Goal: Task Accomplishment & Management: Manage account settings

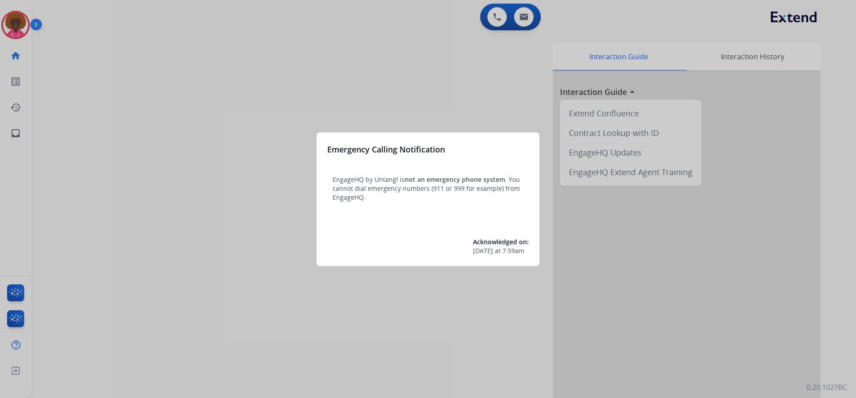
click at [470, 206] on div "Emergency Calling Notification EngageHQ by Untangl is not an emergency phone sy…" at bounding box center [427, 199] width 223 height 134
click at [8, 17] on div at bounding box center [428, 199] width 856 height 398
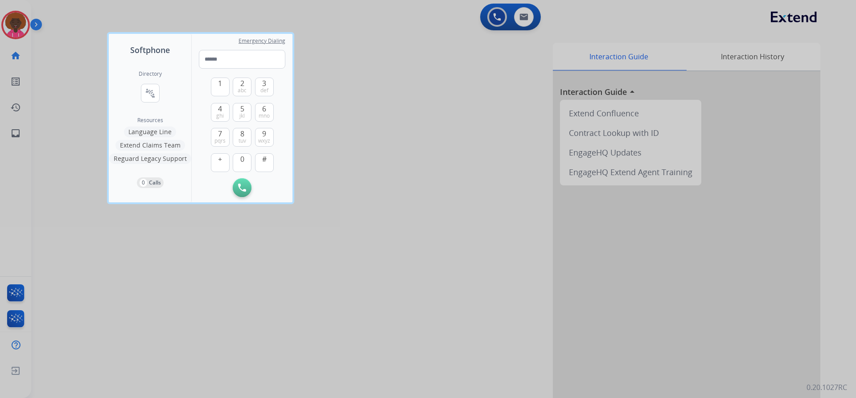
click at [16, 26] on div at bounding box center [428, 199] width 856 height 398
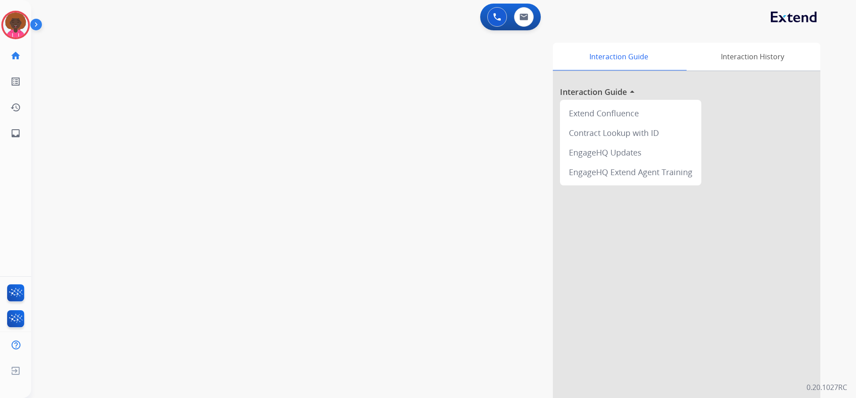
drag, startPoint x: 20, startPoint y: 28, endPoint x: 40, endPoint y: 36, distance: 21.6
click at [19, 28] on img at bounding box center [15, 24] width 25 height 25
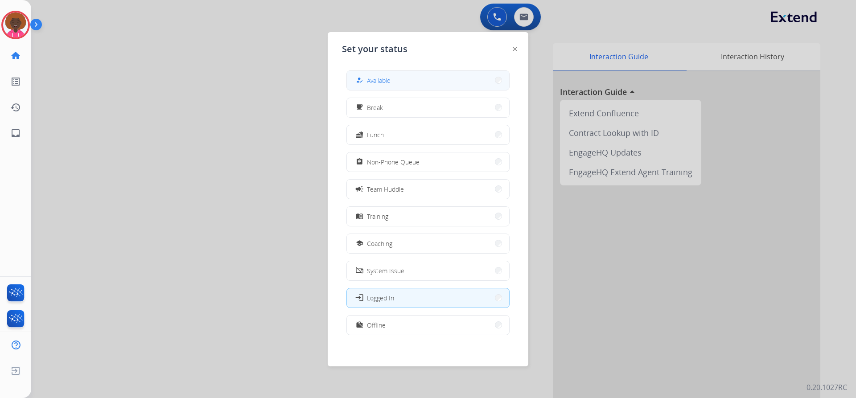
click at [416, 79] on button "how_to_reg Available" at bounding box center [428, 80] width 162 height 19
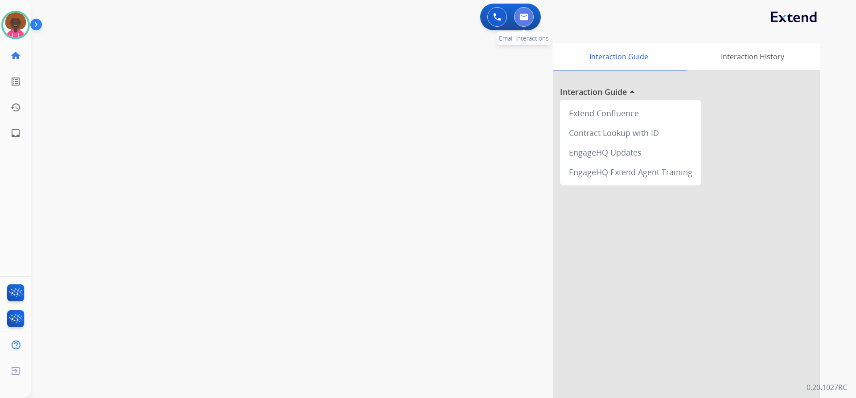
click at [533, 14] on button at bounding box center [524, 17] width 20 height 20
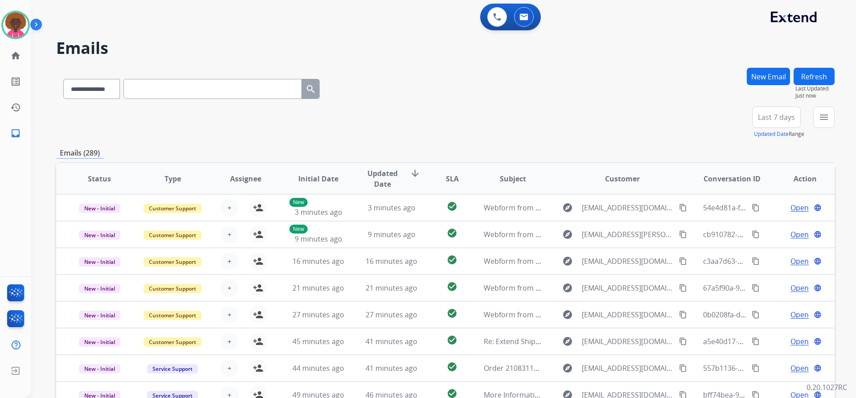
click at [61, 86] on div "**********" at bounding box center [191, 87] width 271 height 31
click at [90, 88] on select "**********" at bounding box center [91, 89] width 56 height 20
click at [63, 79] on select "**********" at bounding box center [91, 89] width 56 height 20
drag, startPoint x: 99, startPoint y: 91, endPoint x: 95, endPoint y: 96, distance: 5.7
click at [97, 92] on select "**********" at bounding box center [91, 89] width 56 height 20
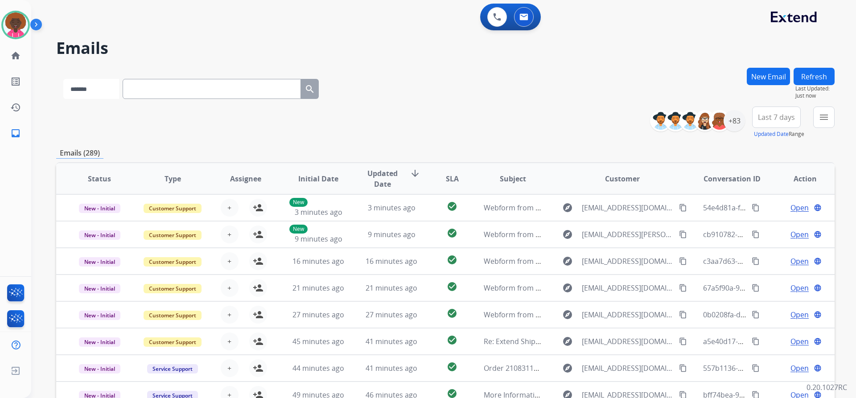
select select "**********"
click at [63, 79] on select "**********" at bounding box center [91, 89] width 56 height 20
paste input "**********"
type input "**********"
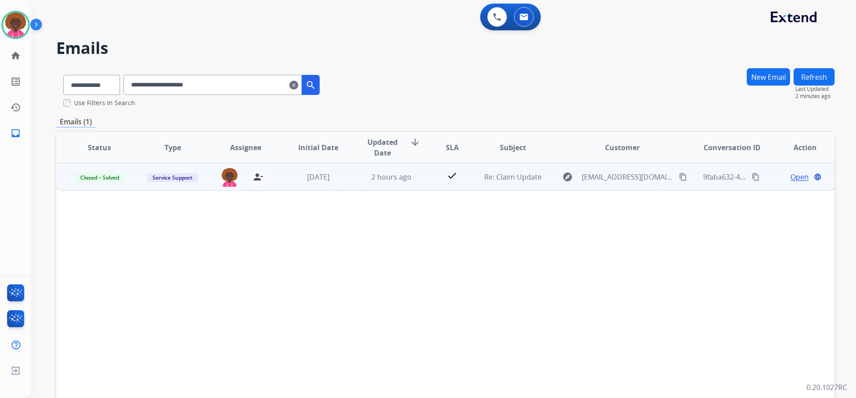
click at [753, 178] on button "content_copy" at bounding box center [755, 177] width 11 height 11
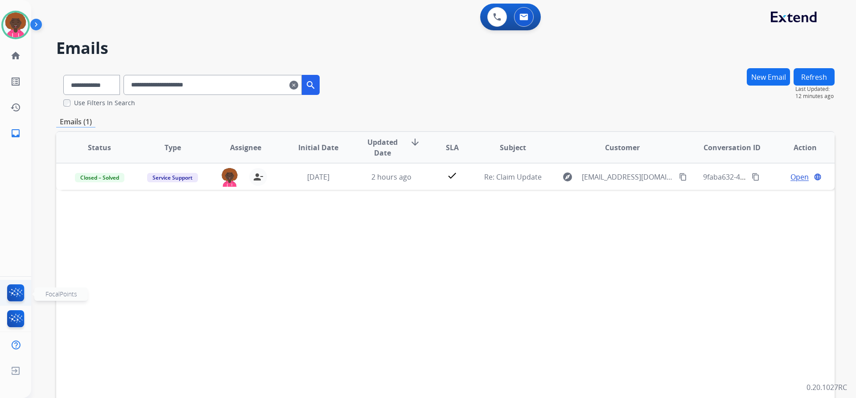
click at [12, 286] on img at bounding box center [15, 294] width 21 height 21
click at [18, 22] on img at bounding box center [15, 24] width 25 height 25
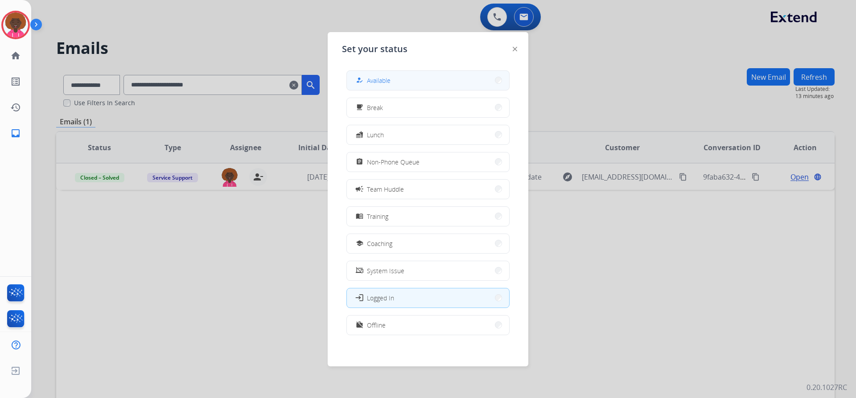
click at [399, 86] on button "how_to_reg Available" at bounding box center [428, 80] width 162 height 19
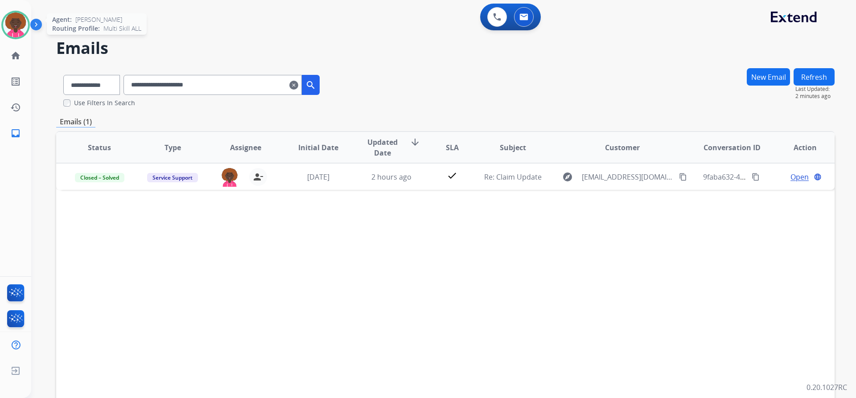
click at [18, 30] on img at bounding box center [15, 24] width 25 height 25
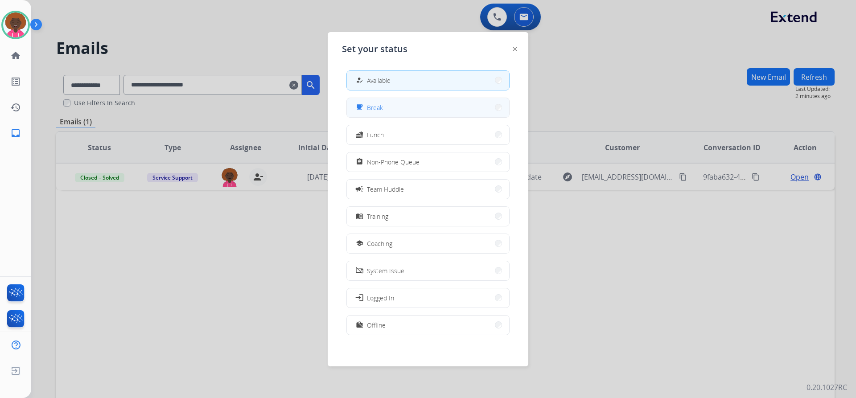
click at [390, 111] on button "free_breakfast Break" at bounding box center [428, 107] width 162 height 19
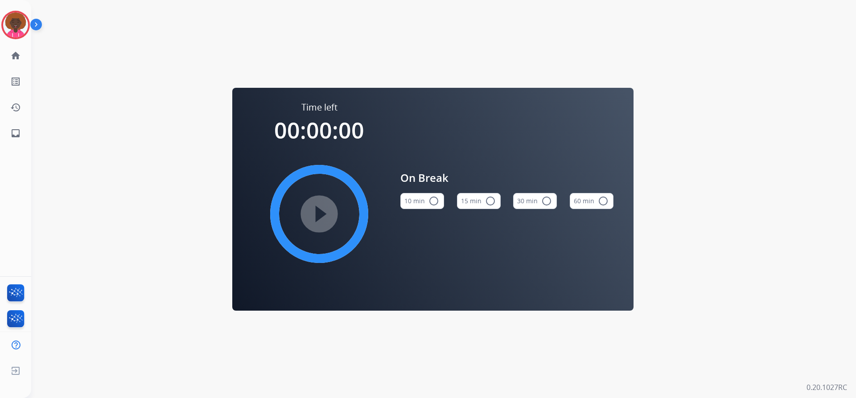
click at [495, 197] on button "15 min radio_button_unchecked" at bounding box center [479, 201] width 44 height 16
click at [323, 209] on mat-icon "play_circle_filled" at bounding box center [319, 214] width 11 height 11
click at [323, 209] on mat-icon "pause_circle_filled" at bounding box center [319, 214] width 11 height 11
click at [323, 209] on mat-icon "play_circle_filled" at bounding box center [319, 214] width 11 height 11
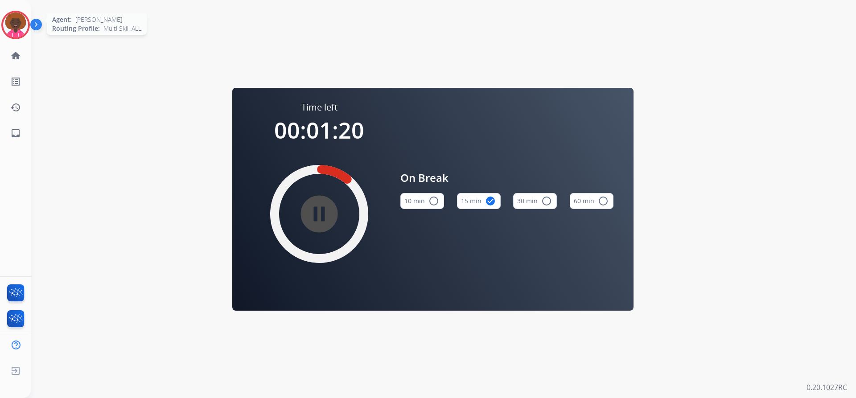
click at [18, 23] on img at bounding box center [15, 24] width 25 height 25
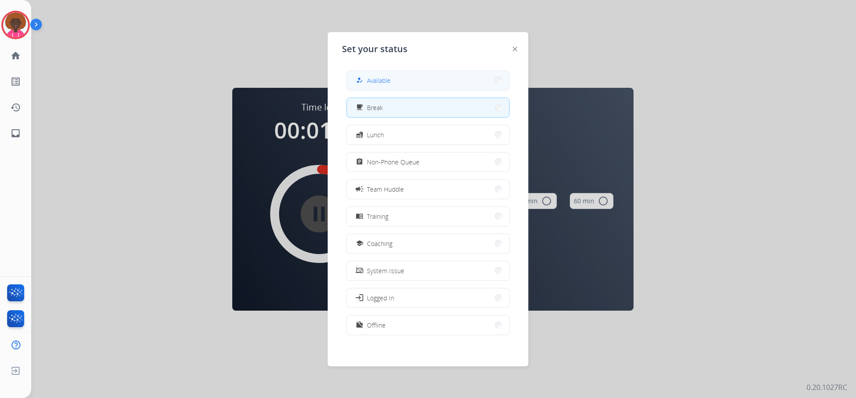
click at [389, 84] on span "Available" at bounding box center [379, 80] width 24 height 9
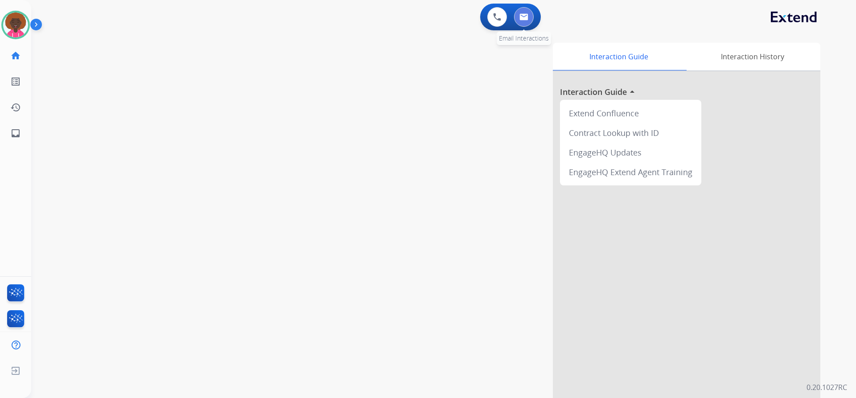
click at [523, 17] on img at bounding box center [523, 16] width 9 height 7
select select "**********"
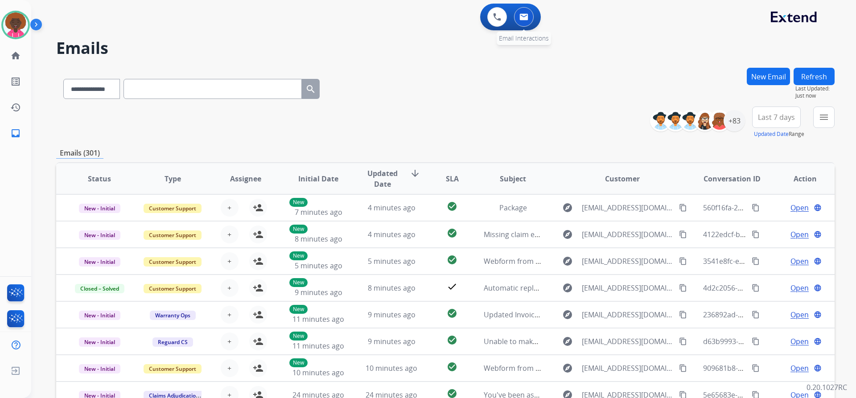
click at [527, 14] on img at bounding box center [523, 16] width 9 height 7
click at [524, 18] on img at bounding box center [523, 16] width 9 height 7
click at [423, 108] on div "**********" at bounding box center [445, 123] width 778 height 32
click at [728, 120] on div at bounding box center [719, 120] width 21 height 21
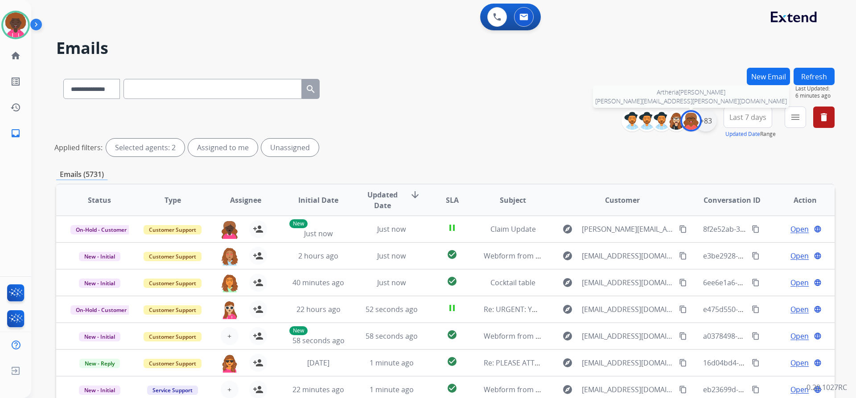
click at [702, 118] on div "+83" at bounding box center [705, 120] width 21 height 21
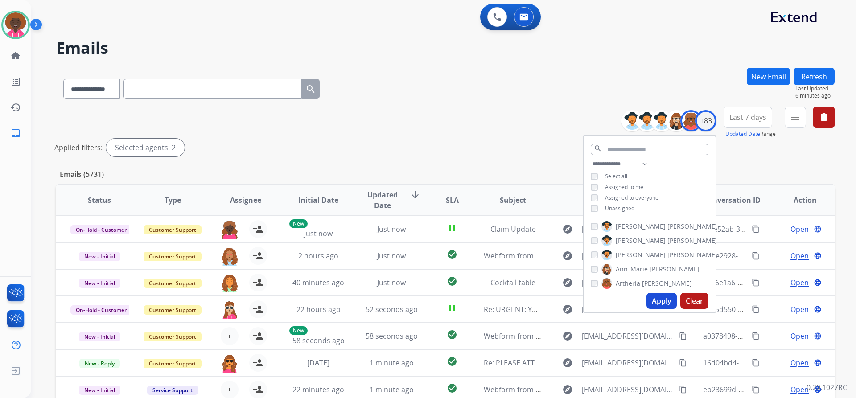
click at [595, 279] on div "Artheria Robinson" at bounding box center [641, 283] width 101 height 11
click at [587, 279] on div "Alexis Martinez Alexis_ Martinez Amanda Baez Ann_Marie Lopez Artheria Robinson …" at bounding box center [649, 254] width 132 height 72
click at [601, 188] on div "Assigned to me" at bounding box center [617, 187] width 53 height 7
click at [661, 300] on button "Apply" at bounding box center [661, 301] width 30 height 16
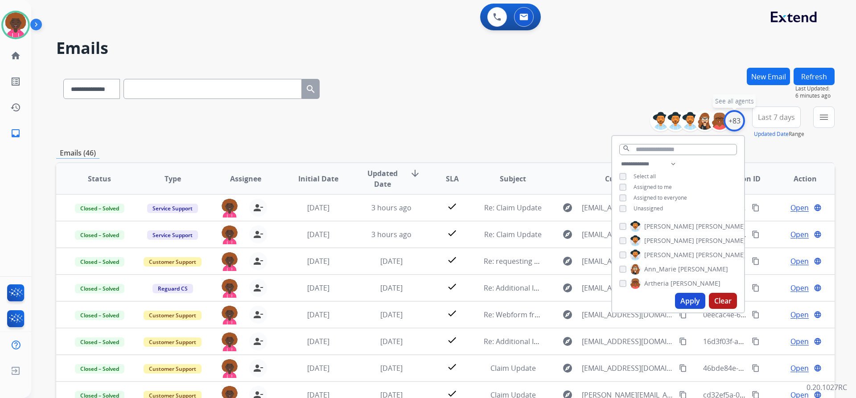
click at [734, 119] on div "+83" at bounding box center [733, 120] width 21 height 21
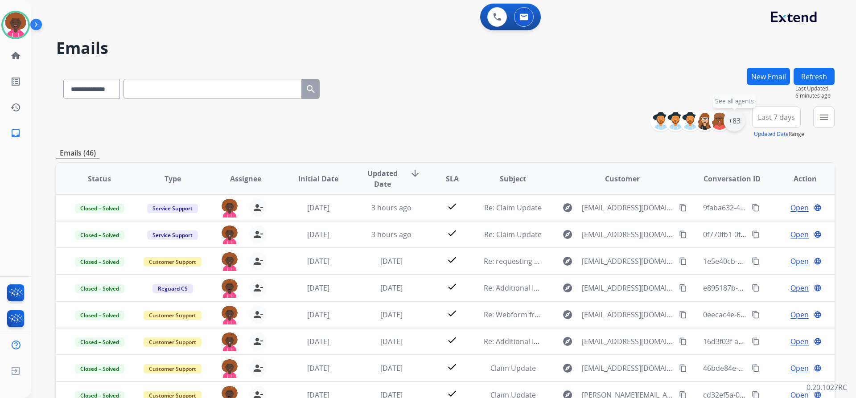
click at [739, 123] on div "+83" at bounding box center [733, 120] width 21 height 21
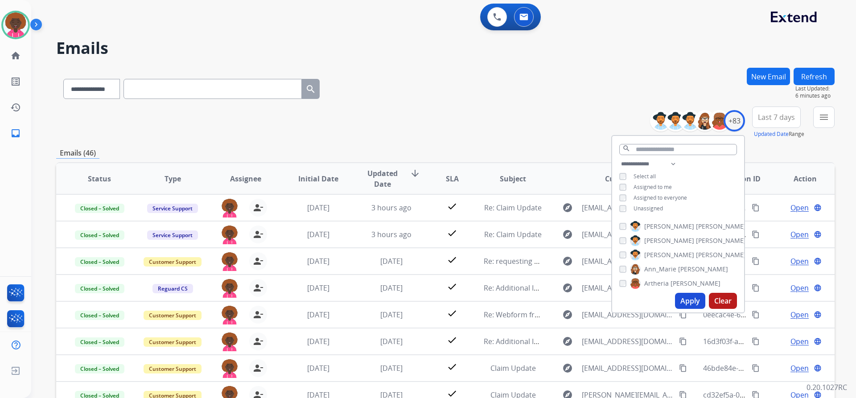
click at [620, 214] on div "**********" at bounding box center [678, 187] width 132 height 57
click at [691, 298] on button "Apply" at bounding box center [690, 301] width 30 height 16
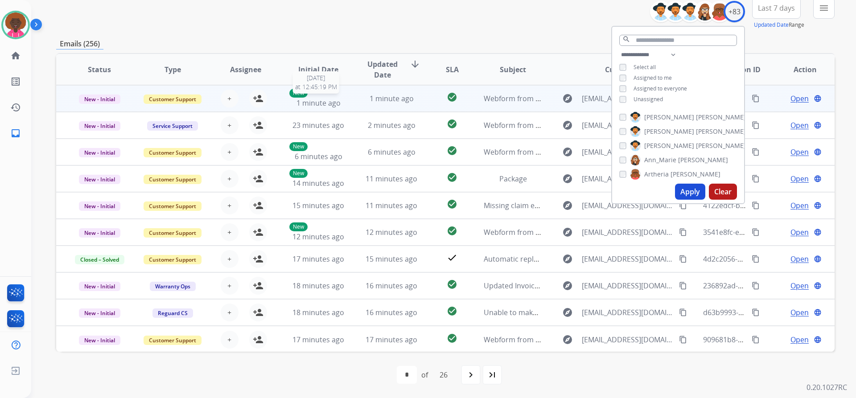
click at [333, 103] on span "1 minute ago" at bounding box center [318, 103] width 44 height 10
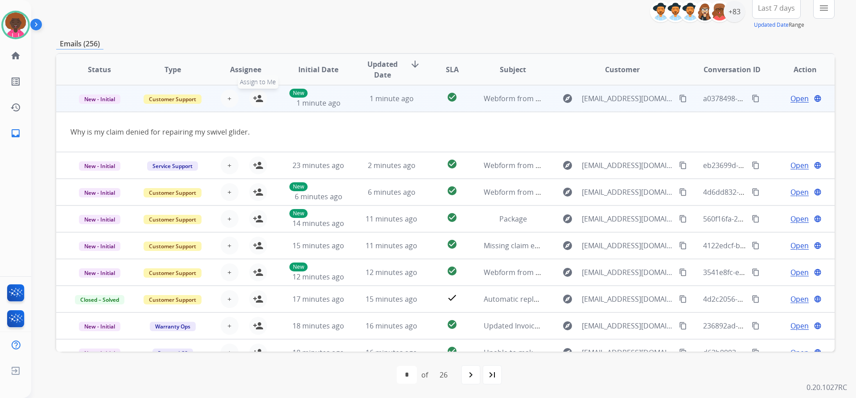
click at [255, 106] on button "person_add Assign to Me" at bounding box center [258, 99] width 18 height 18
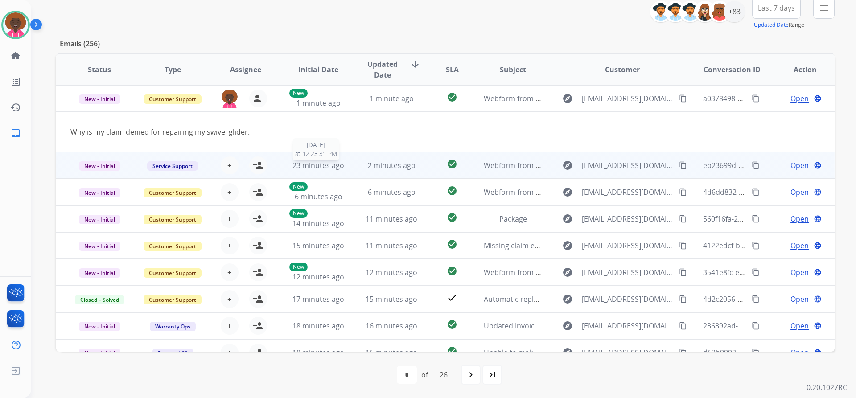
click at [344, 170] on div "23 minutes ago" at bounding box center [318, 165] width 58 height 11
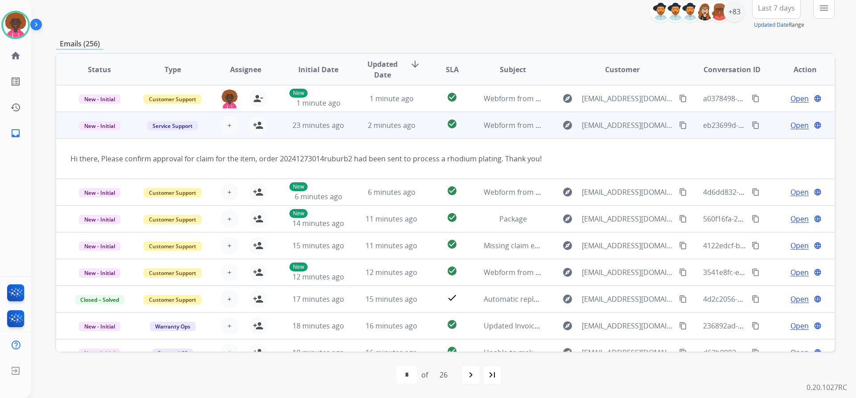
scroll to position [27, 0]
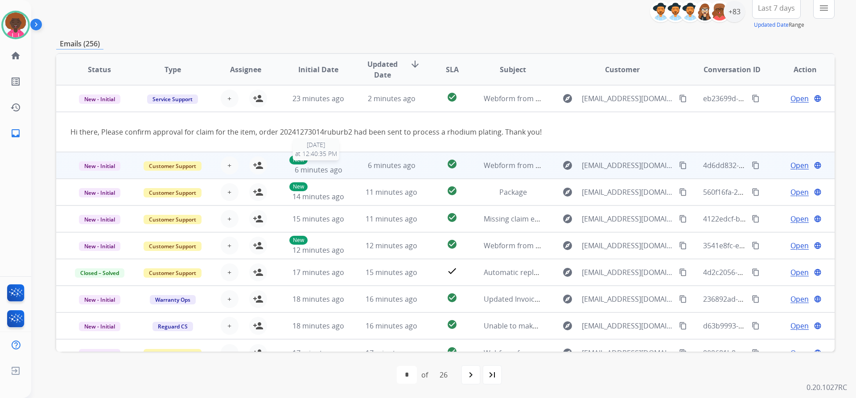
click at [342, 168] on div "New 6 minutes ago" at bounding box center [318, 166] width 58 height 20
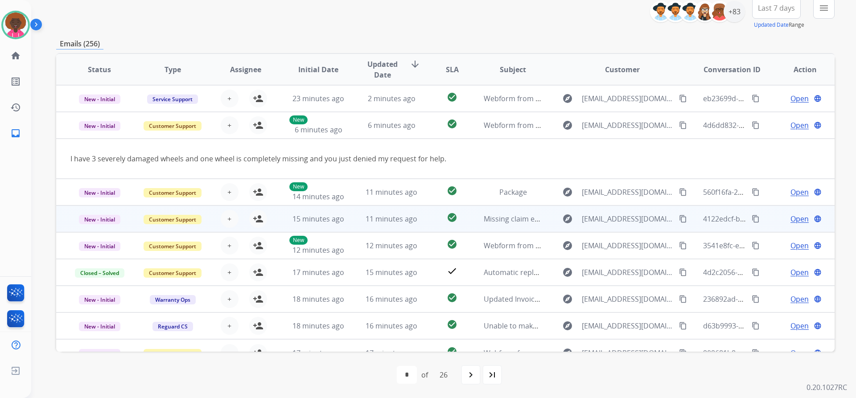
scroll to position [41, 0]
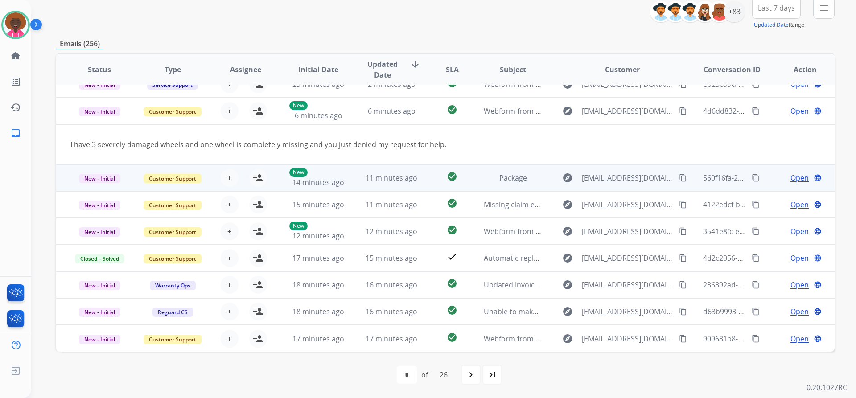
click at [271, 174] on div "+ Select agent person_add Assign to Me" at bounding box center [238, 177] width 73 height 25
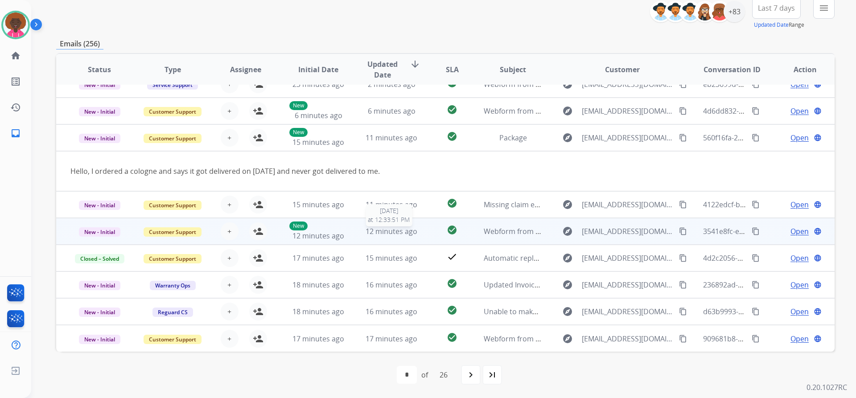
click at [377, 230] on span "12 minutes ago" at bounding box center [391, 231] width 52 height 10
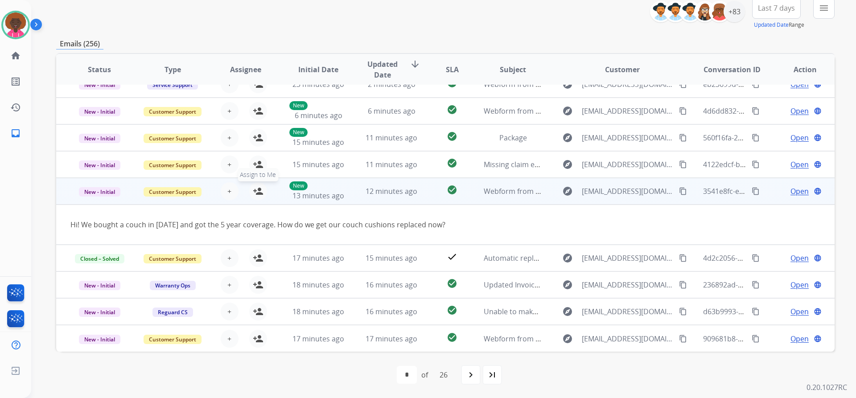
click at [253, 192] on mat-icon "person_add" at bounding box center [258, 191] width 11 height 11
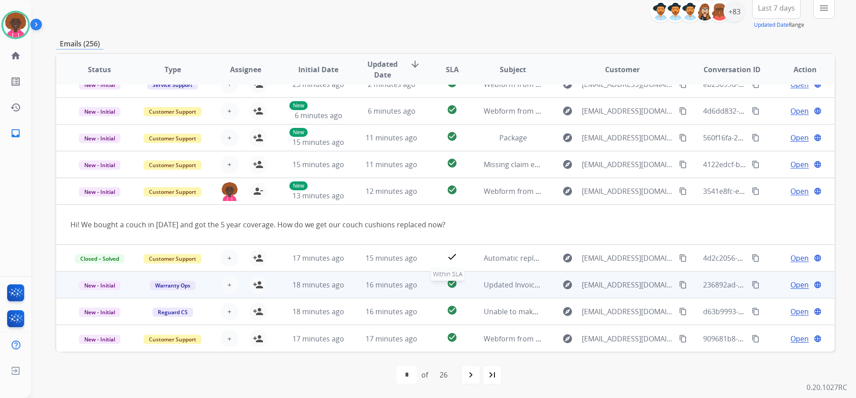
click at [464, 289] on div "check_circle" at bounding box center [452, 284] width 34 height 13
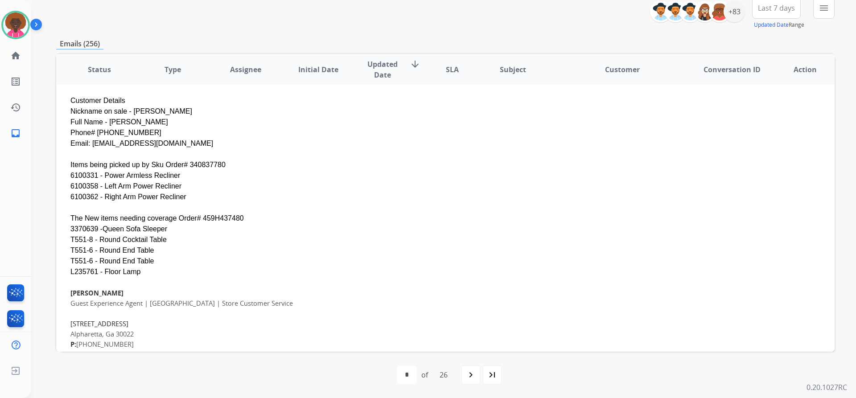
scroll to position [407, 0]
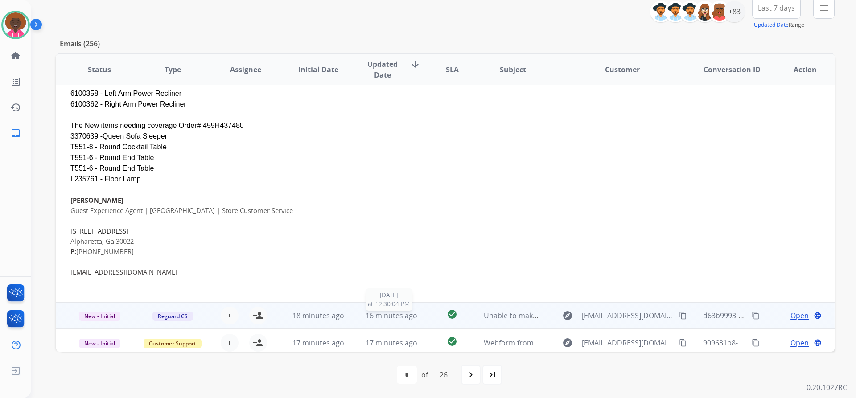
click at [393, 312] on span "16 minutes ago" at bounding box center [391, 316] width 52 height 10
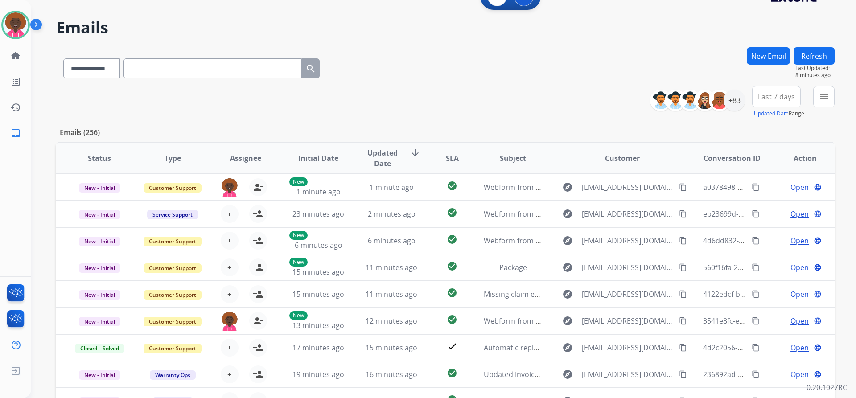
scroll to position [0, 0]
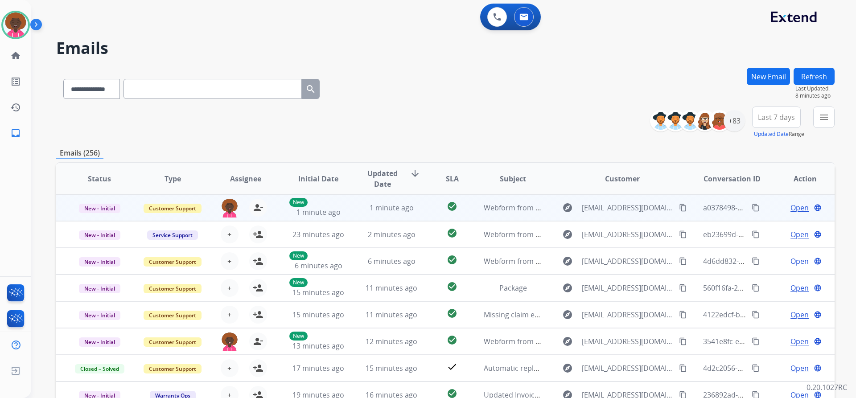
click at [380, 202] on td "1 minute ago" at bounding box center [384, 207] width 73 height 27
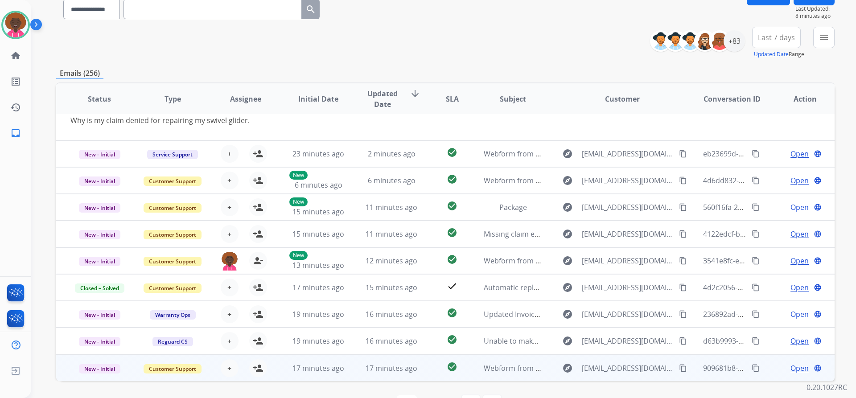
scroll to position [109, 0]
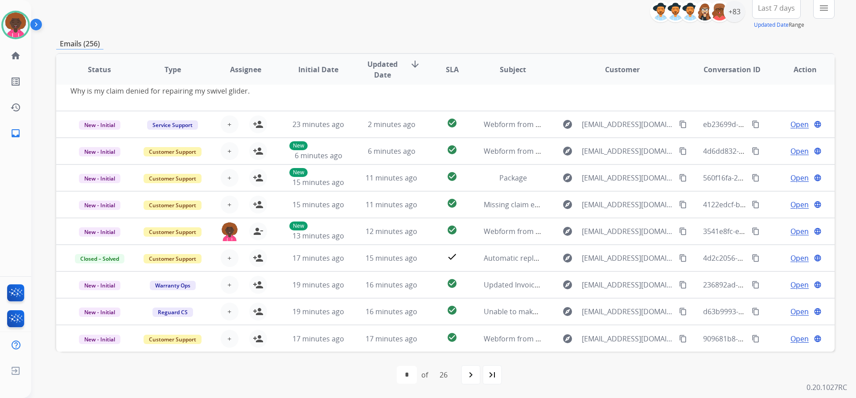
drag, startPoint x: 476, startPoint y: 373, endPoint x: 473, endPoint y: 369, distance: 5.7
click at [476, 373] on mat-icon "navigate_next" at bounding box center [470, 375] width 11 height 11
select select "*"
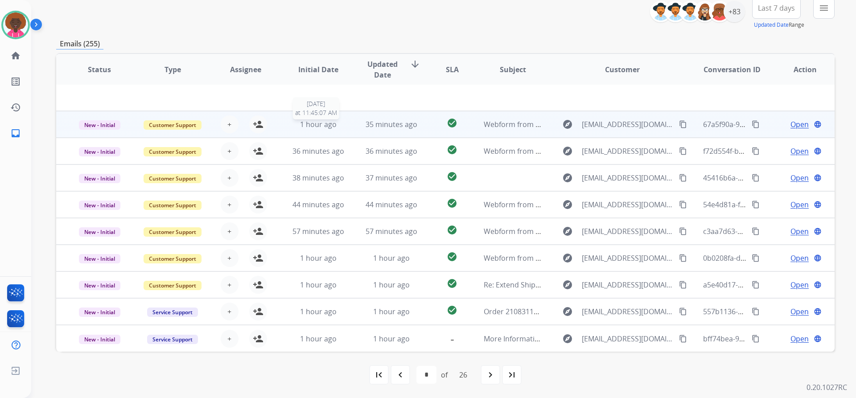
click at [315, 126] on span "1 hour ago" at bounding box center [318, 124] width 37 height 10
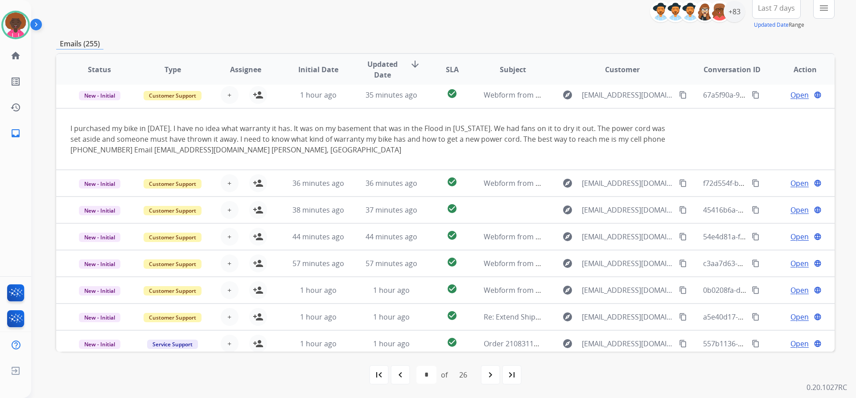
scroll to position [27, 0]
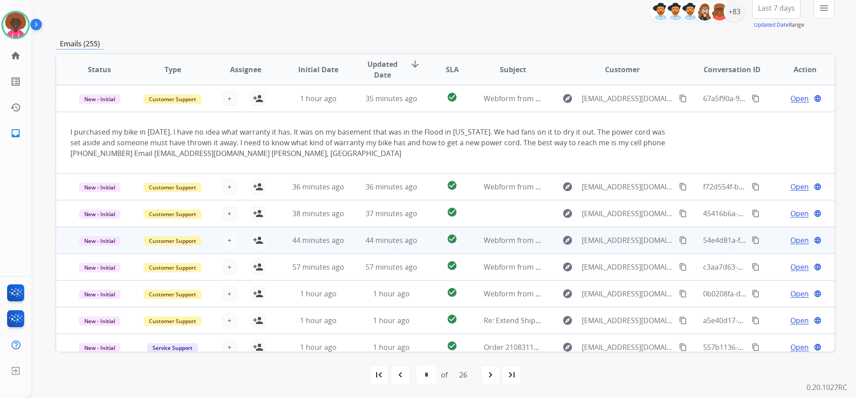
click at [365, 248] on td "44 minutes ago" at bounding box center [384, 240] width 73 height 27
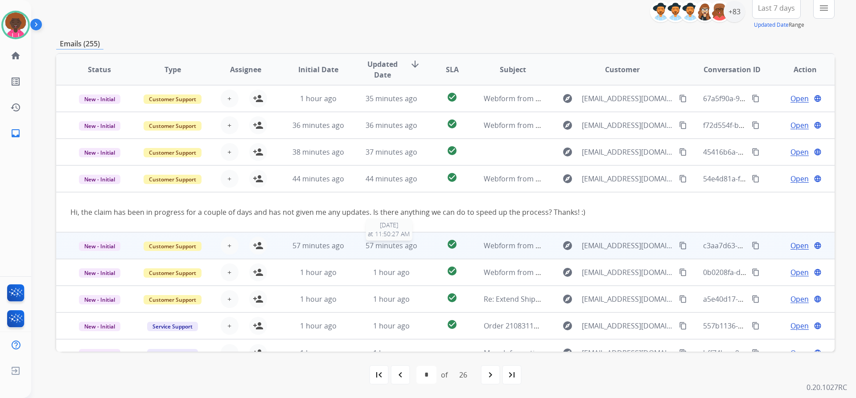
scroll to position [41, 0]
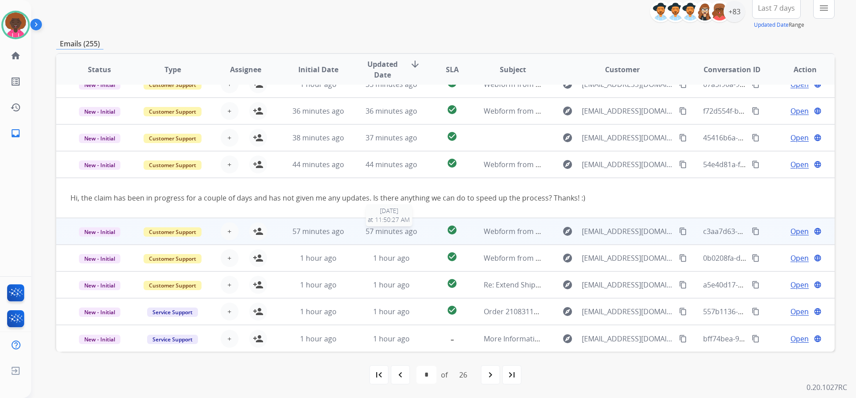
click at [373, 236] on div "57 minutes ago" at bounding box center [391, 231] width 58 height 11
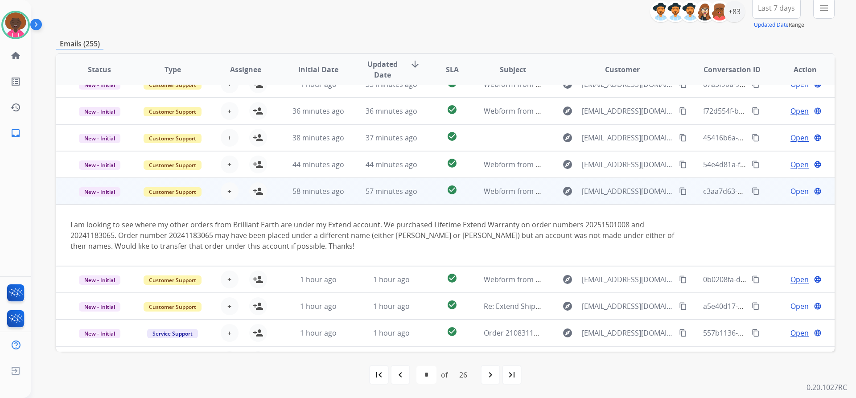
scroll to position [62, 0]
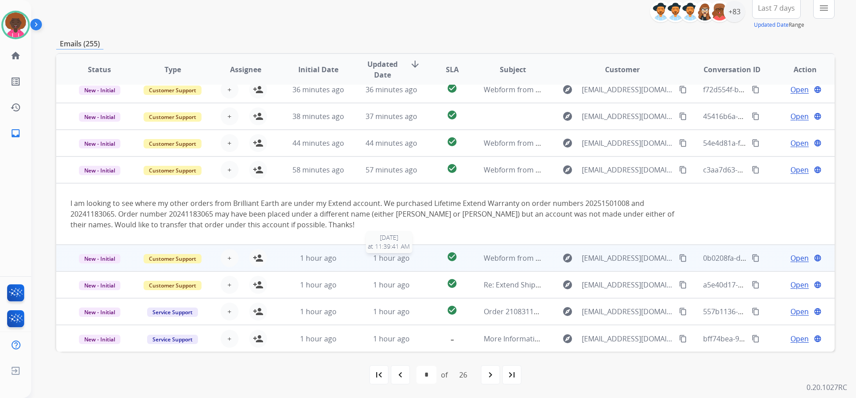
click at [405, 261] on span "1 hour ago" at bounding box center [391, 258] width 37 height 10
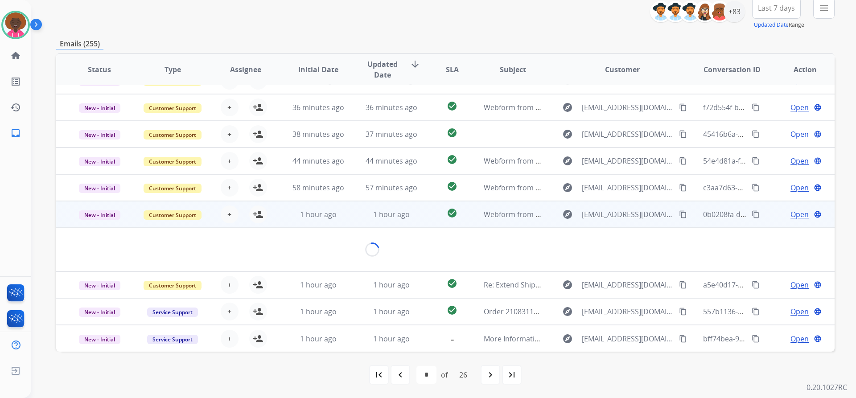
scroll to position [52, 0]
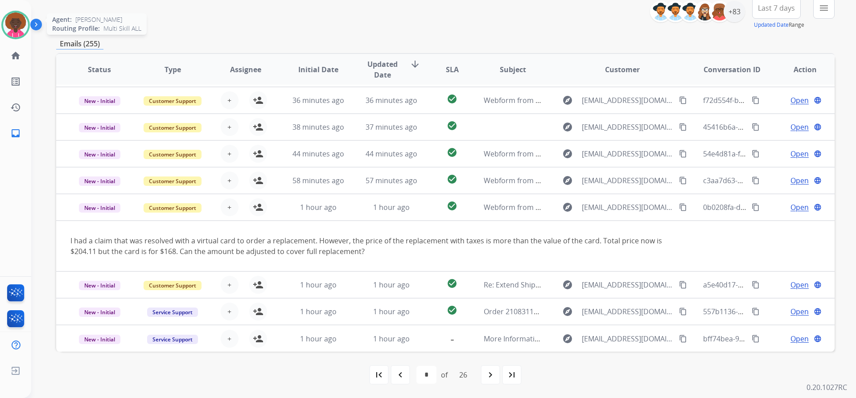
click at [16, 26] on img at bounding box center [15, 24] width 25 height 25
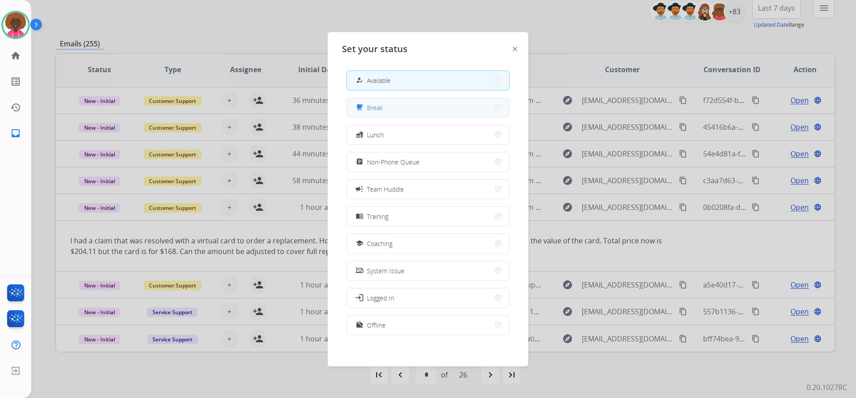
click at [384, 105] on button "free_breakfast Break" at bounding box center [428, 107] width 162 height 19
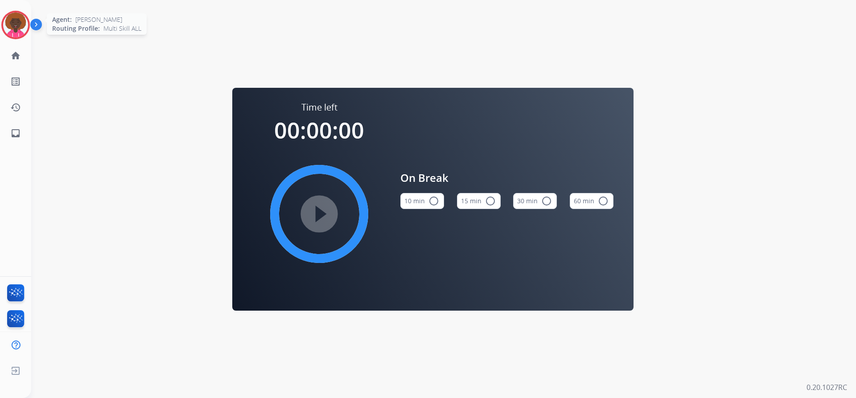
click at [21, 25] on img at bounding box center [15, 24] width 25 height 25
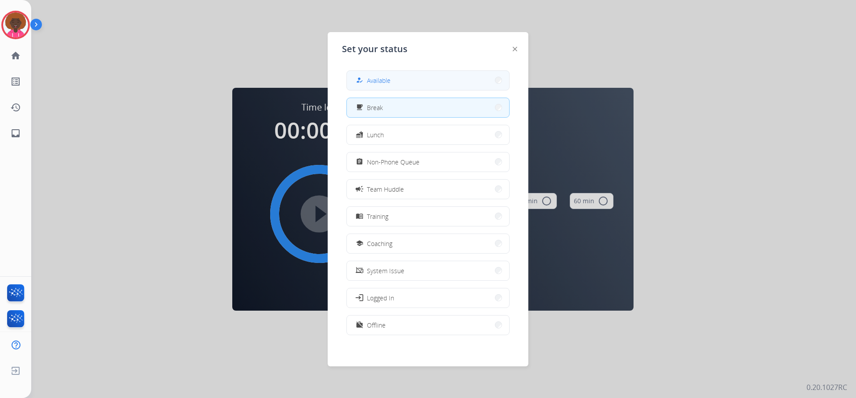
click at [378, 71] on div "how_to_reg Available" at bounding box center [427, 80] width 163 height 20
click at [475, 82] on button "how_to_reg Available" at bounding box center [428, 80] width 162 height 19
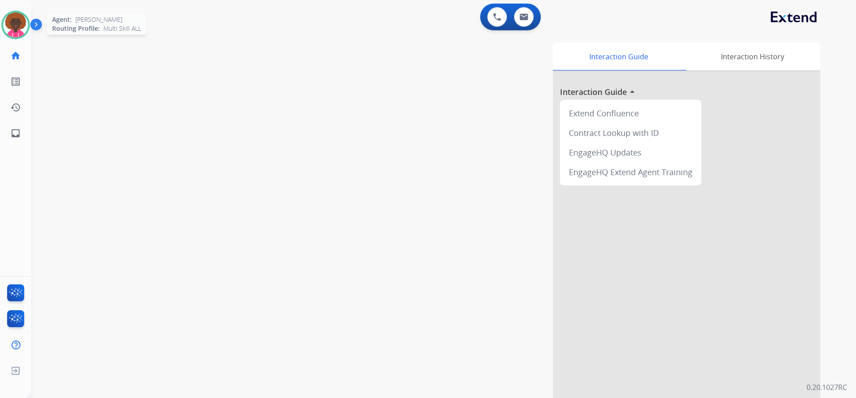
click at [7, 23] on img at bounding box center [15, 24] width 25 height 25
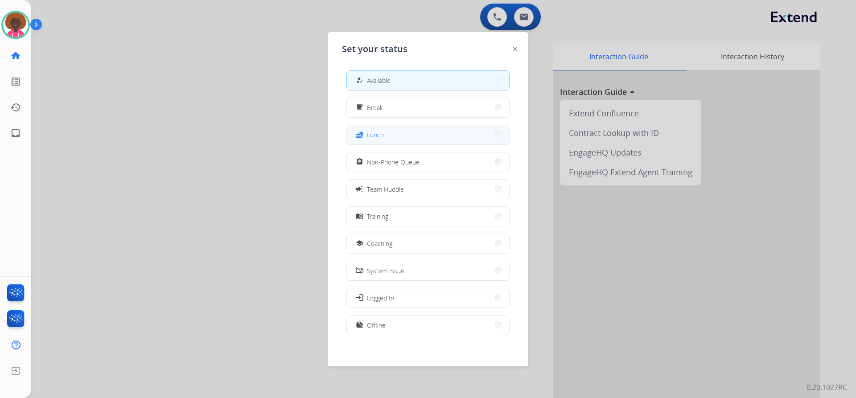
click at [411, 132] on button "fastfood Lunch" at bounding box center [428, 134] width 162 height 19
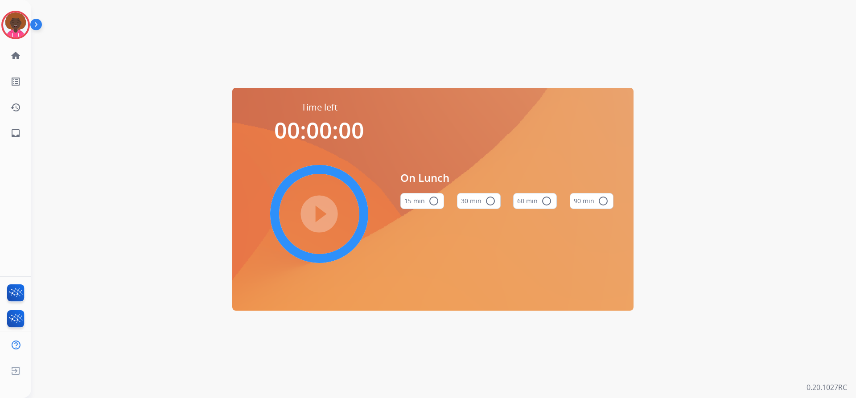
click at [554, 203] on button "60 min radio_button_unchecked" at bounding box center [535, 201] width 44 height 16
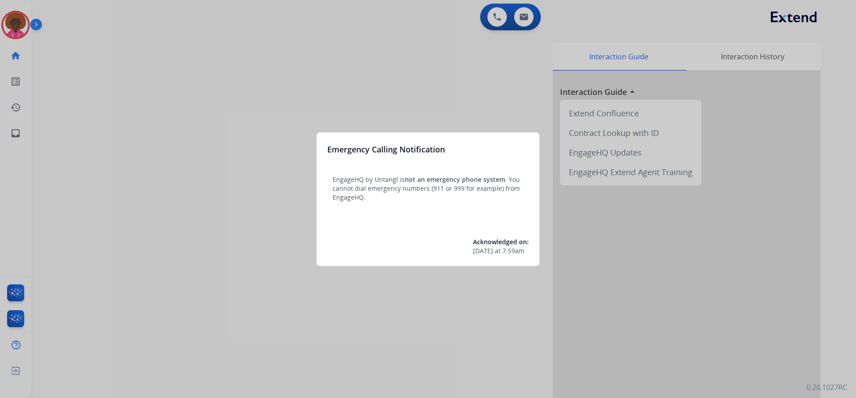
click at [25, 34] on div at bounding box center [428, 199] width 856 height 398
